Goal: Task Accomplishment & Management: Manage account settings

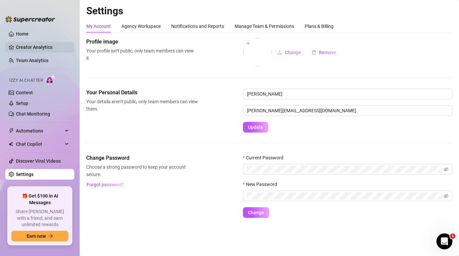
click at [16, 49] on link "Creator Analytics" at bounding box center [42, 47] width 53 height 11
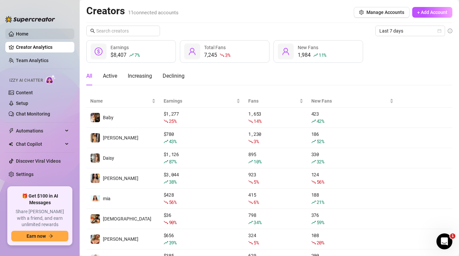
click at [29, 31] on link "Home" at bounding box center [22, 33] width 13 height 5
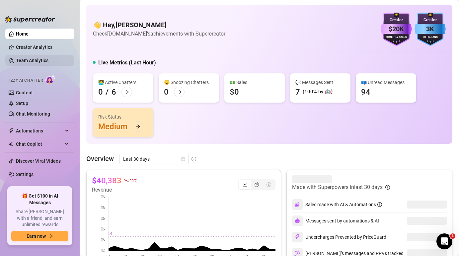
click at [25, 61] on link "Team Analytics" at bounding box center [32, 60] width 32 height 5
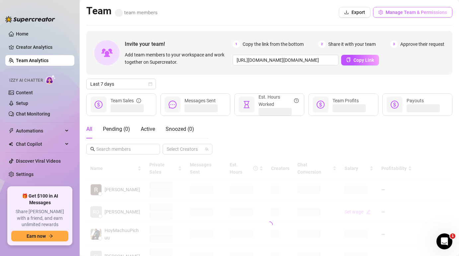
click at [398, 14] on span "Manage Team & Permissions" at bounding box center [415, 12] width 61 height 5
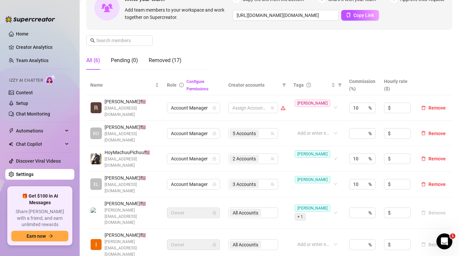
scroll to position [100, 0]
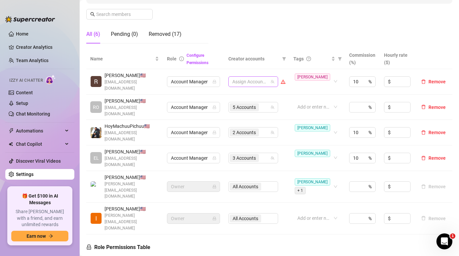
click at [267, 77] on div at bounding box center [249, 81] width 40 height 9
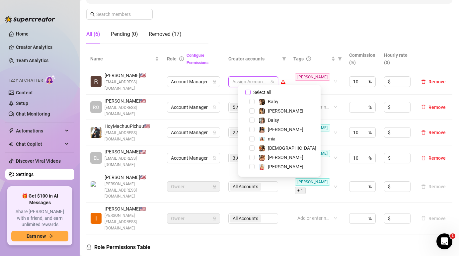
click at [263, 90] on span "Select all" at bounding box center [261, 92] width 23 height 7
click at [250, 90] on input "Select all" at bounding box center [247, 92] width 5 height 5
click at [251, 119] on span "Select tree node" at bounding box center [251, 119] width 5 height 5
checkbox input "false"
click at [251, 128] on span "Select tree node" at bounding box center [251, 129] width 5 height 5
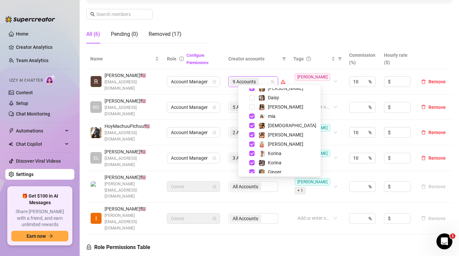
scroll to position [27, 0]
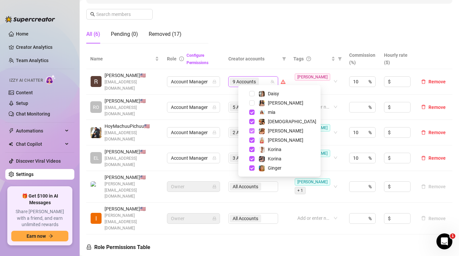
click at [250, 131] on span "Select tree node" at bounding box center [251, 130] width 5 height 5
click at [251, 168] on span "Select tree node" at bounding box center [251, 167] width 5 height 5
click at [224, 97] on td "Account Manager" at bounding box center [193, 108] width 61 height 26
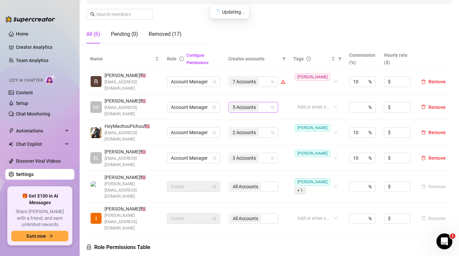
click at [256, 103] on span "5 Accounts" at bounding box center [243, 106] width 23 height 7
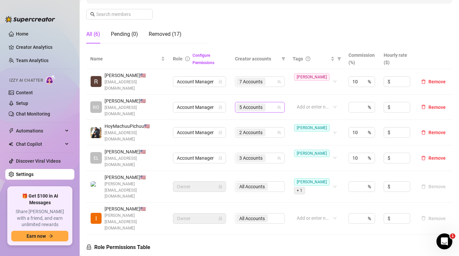
click at [261, 103] on span "5 Accounts" at bounding box center [250, 106] width 23 height 7
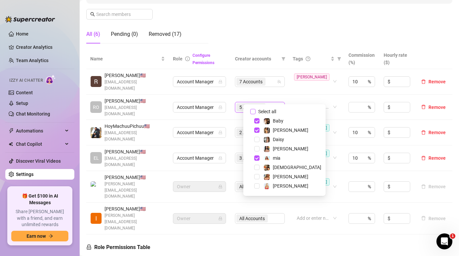
click at [264, 111] on span "Select all" at bounding box center [266, 111] width 23 height 7
click at [255, 111] on input "Select all" at bounding box center [252, 111] width 5 height 5
click at [257, 138] on span "Select tree node" at bounding box center [256, 139] width 5 height 5
checkbox input "false"
click at [256, 146] on span "Select tree node" at bounding box center [256, 148] width 5 height 5
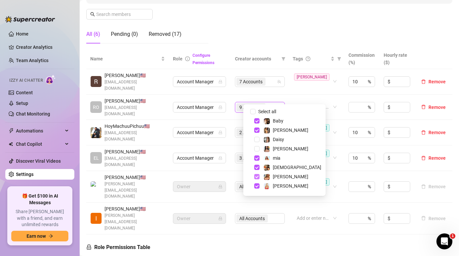
click at [256, 176] on span "Select tree node" at bounding box center [256, 176] width 5 height 5
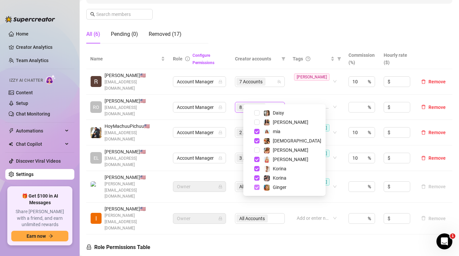
click at [256, 187] on span "Select tree node" at bounding box center [256, 186] width 5 height 5
click at [231, 95] on td "Account Manager" at bounding box center [200, 108] width 62 height 26
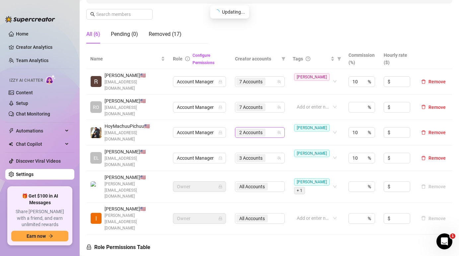
click at [258, 129] on span "2 Accounts" at bounding box center [250, 132] width 23 height 7
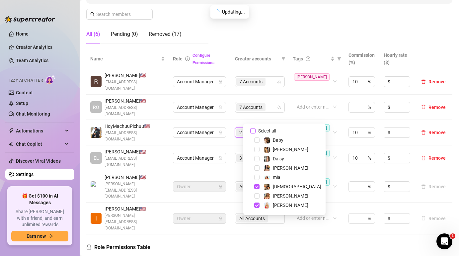
click at [261, 132] on span "Select all" at bounding box center [266, 130] width 23 height 7
click at [255, 132] on input "Select all" at bounding box center [252, 130] width 5 height 5
click at [255, 158] on span "Select tree node" at bounding box center [256, 158] width 5 height 5
checkbox input "false"
click at [255, 168] on span "Select tree node" at bounding box center [256, 167] width 5 height 5
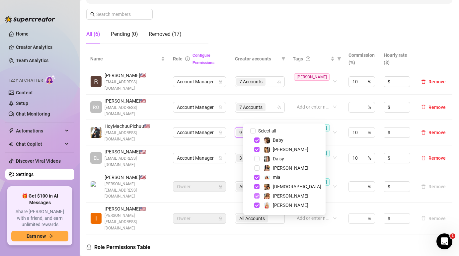
click at [257, 195] on span "Select tree node" at bounding box center [256, 195] width 5 height 5
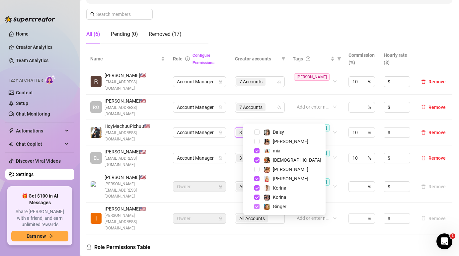
click at [258, 205] on span "Select tree node" at bounding box center [256, 206] width 5 height 5
click at [231, 145] on td "Account Manager" at bounding box center [200, 158] width 62 height 26
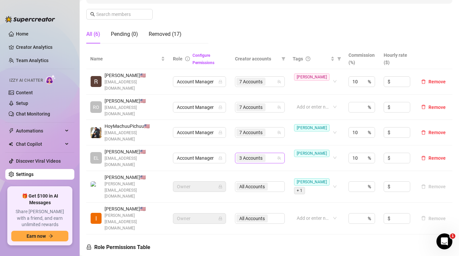
click at [247, 154] on span "3 Accounts" at bounding box center [250, 158] width 29 height 8
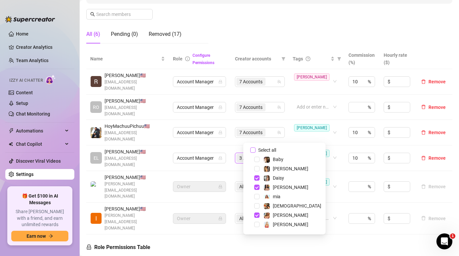
click at [253, 150] on input "Select all" at bounding box center [252, 149] width 5 height 5
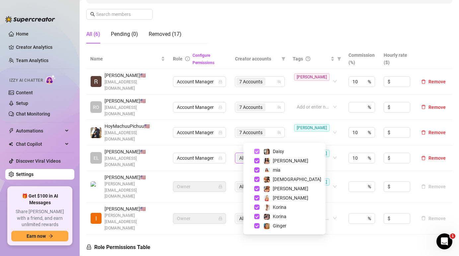
click at [256, 151] on span "Select tree node" at bounding box center [256, 151] width 5 height 5
click at [256, 162] on span "Select tree node" at bounding box center [256, 160] width 5 height 5
click at [256, 189] on span "Select tree node" at bounding box center [256, 188] width 5 height 5
click at [256, 225] on span "Select tree node" at bounding box center [256, 225] width 5 height 5
click at [231, 171] on td "Owner" at bounding box center [200, 187] width 62 height 32
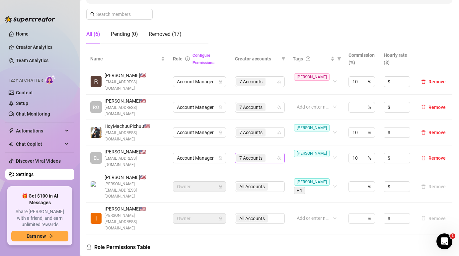
click at [265, 154] on span "7 Accounts" at bounding box center [250, 158] width 29 height 8
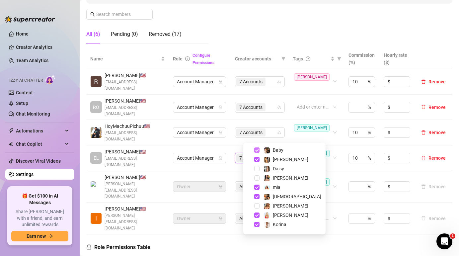
scroll to position [0, 0]
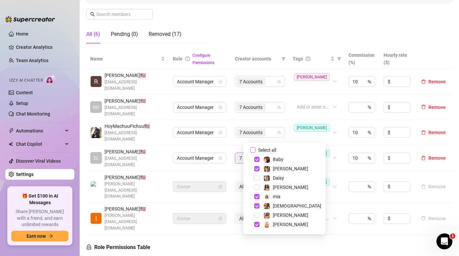
click at [255, 151] on span "Select all" at bounding box center [266, 149] width 23 height 7
click at [255, 151] on input "Select all" at bounding box center [252, 149] width 5 height 5
checkbox input "false"
click at [255, 176] on span "Select tree node" at bounding box center [256, 177] width 5 height 5
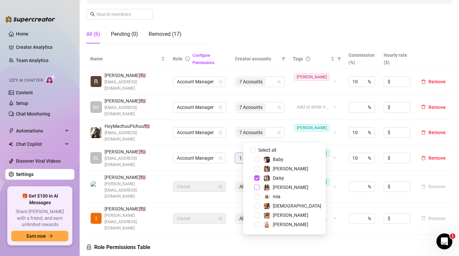
click at [255, 186] on span "Select tree node" at bounding box center [256, 186] width 5 height 5
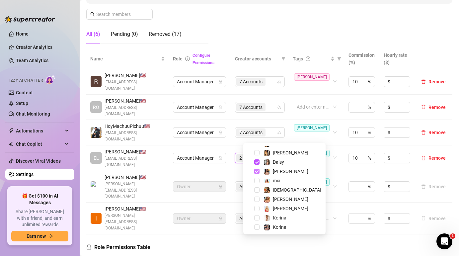
scroll to position [27, 0]
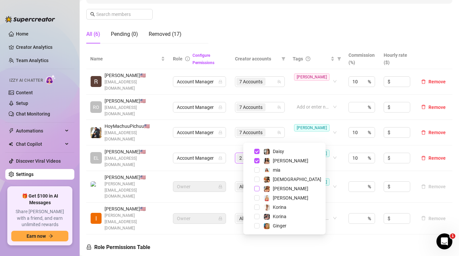
click at [256, 187] on span "Select tree node" at bounding box center [256, 188] width 5 height 5
click at [231, 202] on td "Owner" at bounding box center [200, 218] width 62 height 32
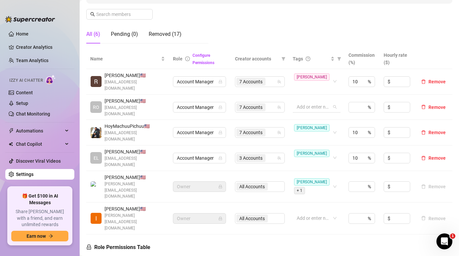
click at [317, 102] on div at bounding box center [313, 106] width 38 height 9
type input "[PERSON_NAME]"
